Goal: Task Accomplishment & Management: Use online tool/utility

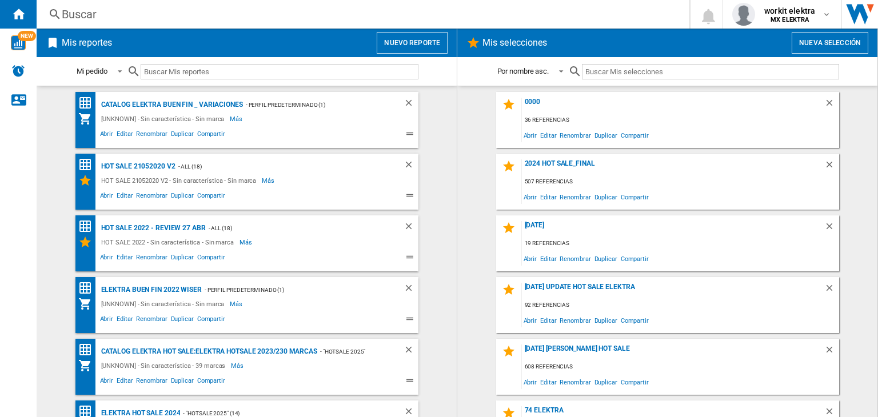
click at [386, 42] on button "Nuevo reporte" at bounding box center [412, 43] width 71 height 22
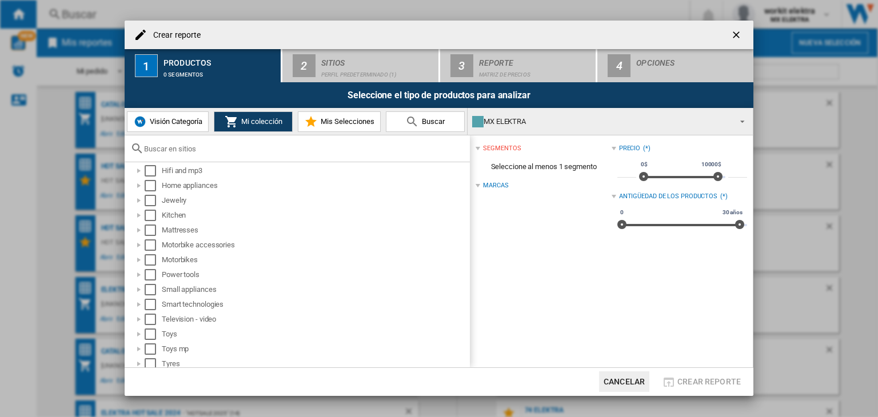
scroll to position [202, 0]
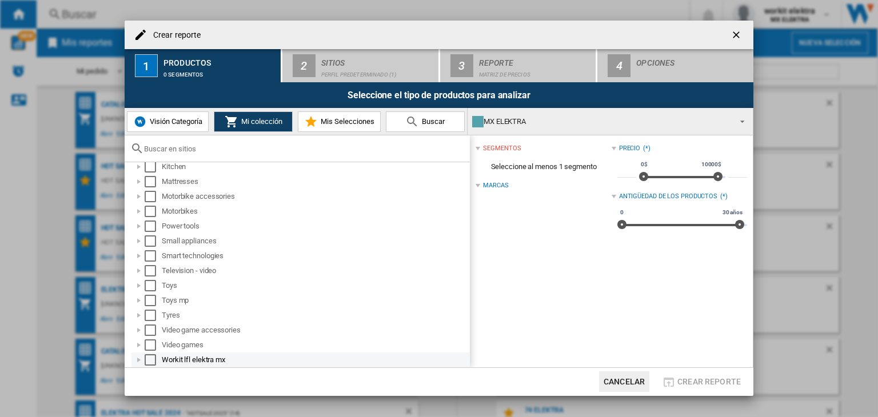
click at [139, 357] on div at bounding box center [138, 359] width 11 height 11
click at [131, 357] on div "Workit lfl elektra mx" at bounding box center [300, 360] width 338 height 15
click at [736, 33] on ng-md-icon "getI18NText('BUTTONS.CLOSE_DIALOG')" at bounding box center [737, 36] width 14 height 14
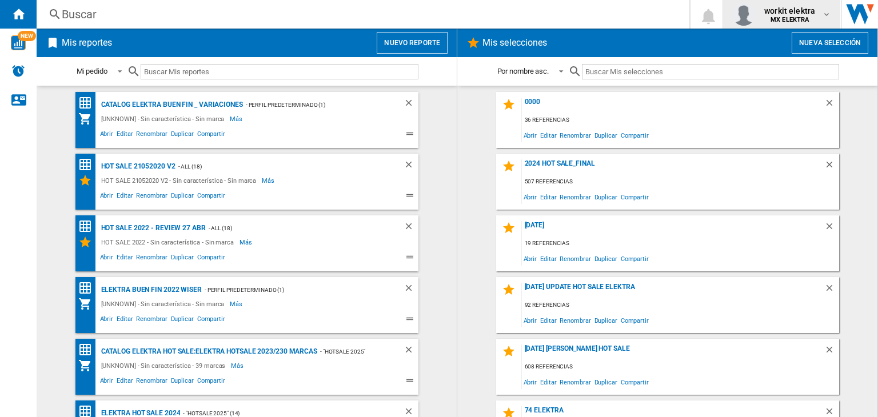
click at [829, 19] on div "workit elektra MX ELEKTRA" at bounding box center [781, 14] width 99 height 23
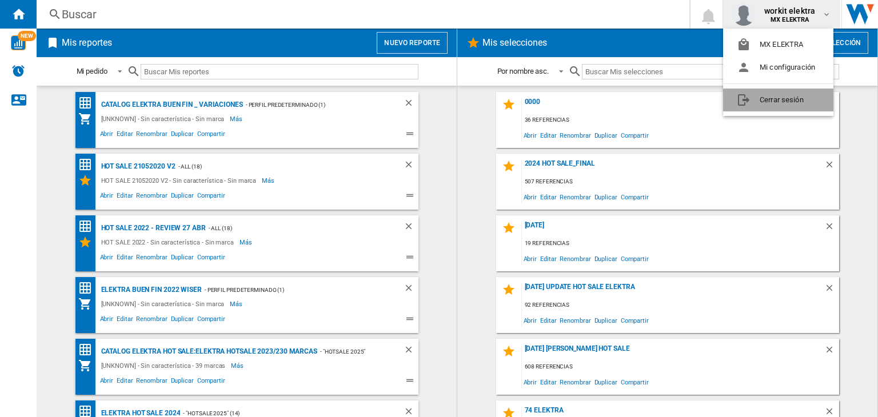
click at [787, 106] on button "Cerrar sesión" at bounding box center [778, 100] width 110 height 23
